Goal: Information Seeking & Learning: Learn about a topic

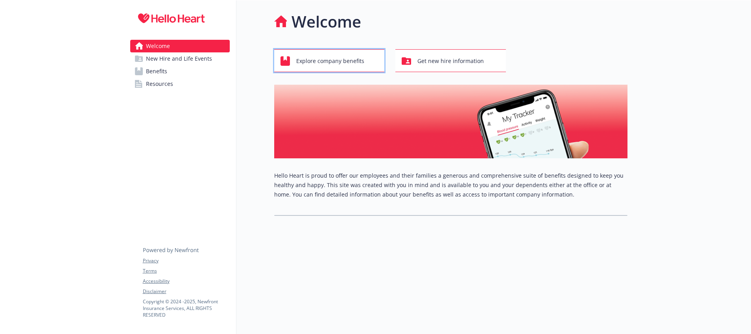
click at [312, 55] on span "Explore company benefits" at bounding box center [330, 61] width 68 height 15
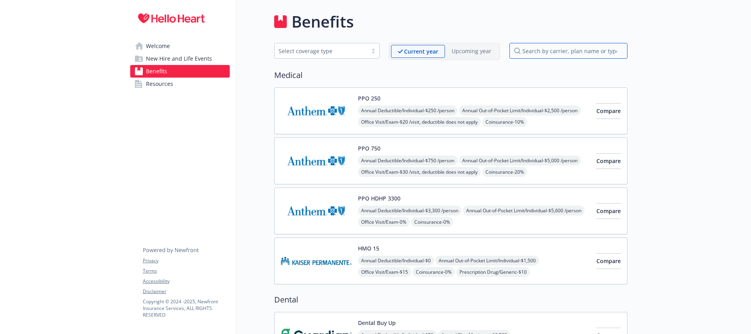
click at [554, 48] on input "search by carrier, plan name or type" at bounding box center [569, 51] width 118 height 16
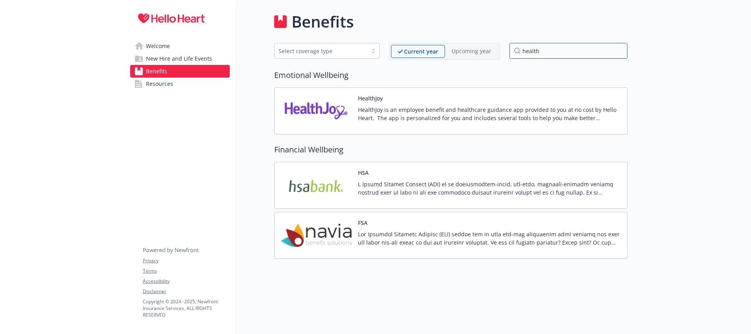
type input "health"
click at [508, 105] on div "HealthJoy HealthJoy is an employee benefit and healthcare guidance app provided…" at bounding box center [489, 110] width 263 height 33
